Goal: Task Accomplishment & Management: Manage account settings

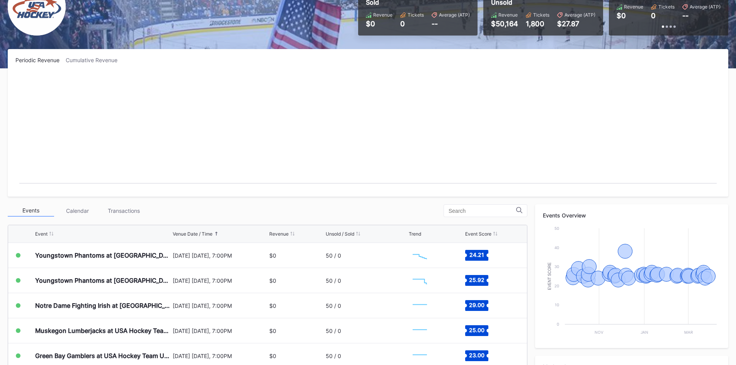
scroll to position [77, 0]
